Goal: Task Accomplishment & Management: Manage account settings

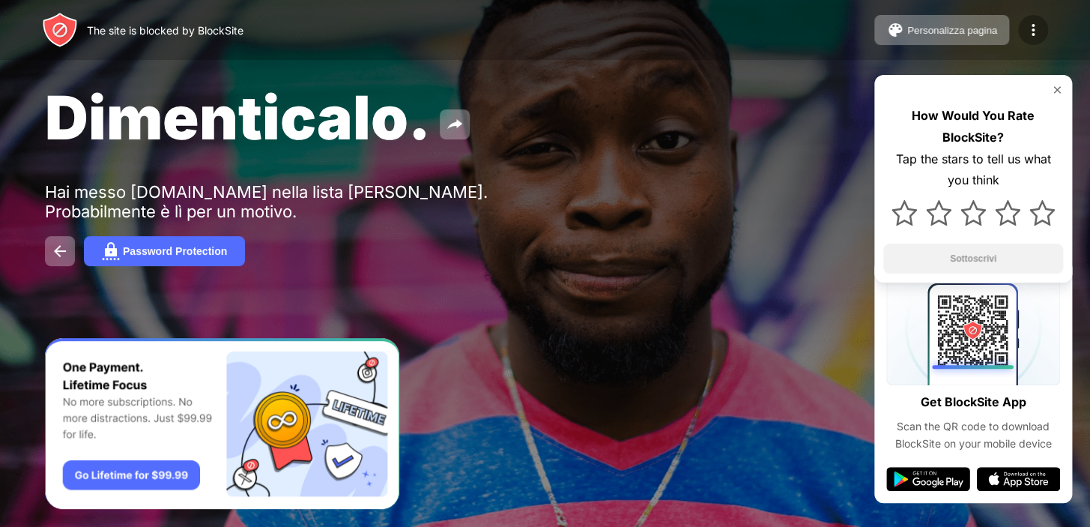
click at [1034, 34] on img at bounding box center [1033, 30] width 18 height 18
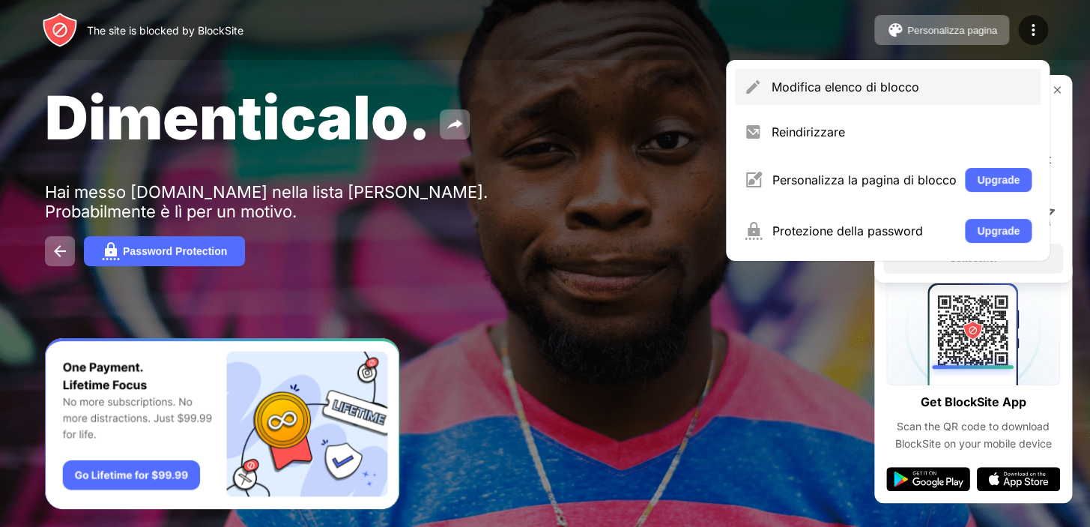
click at [877, 97] on div "Modifica elenco di blocco" at bounding box center [888, 87] width 306 height 36
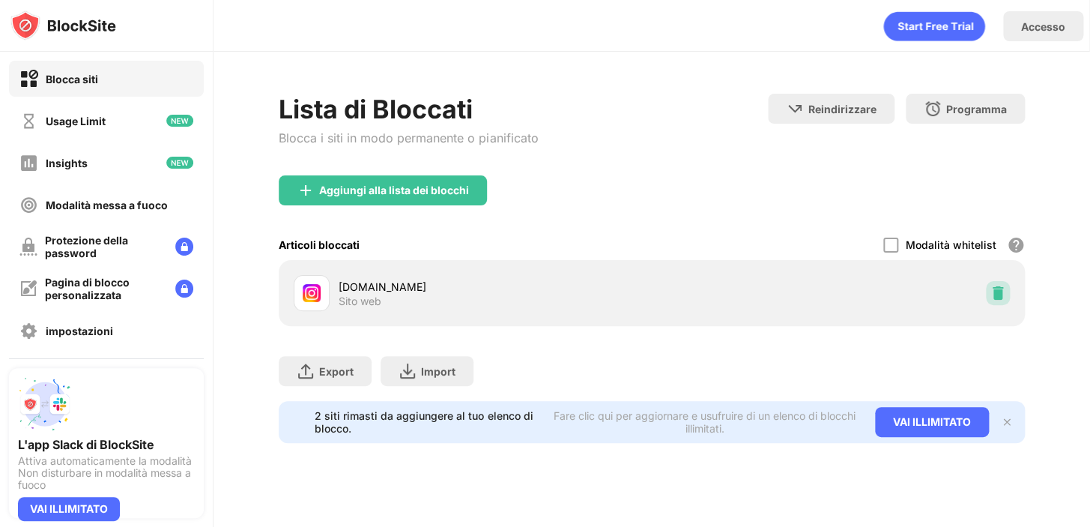
click at [999, 297] on img at bounding box center [998, 292] width 15 height 15
